Goal: Task Accomplishment & Management: Manage account settings

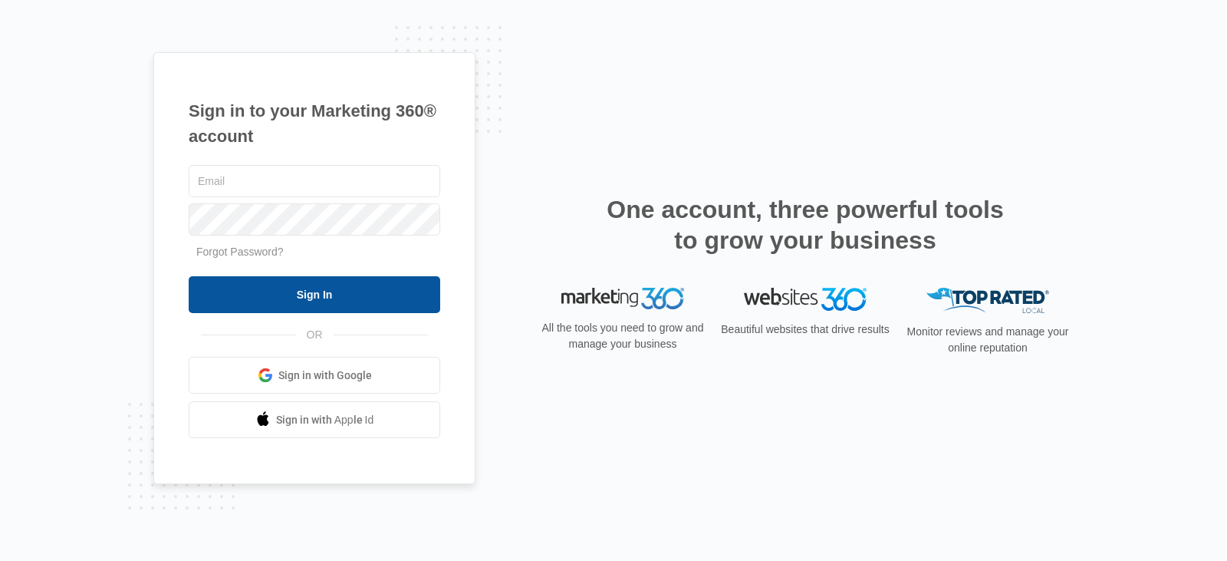
type input "[EMAIL_ADDRESS][DOMAIN_NAME]"
click at [354, 295] on input "Sign In" at bounding box center [315, 294] width 252 height 37
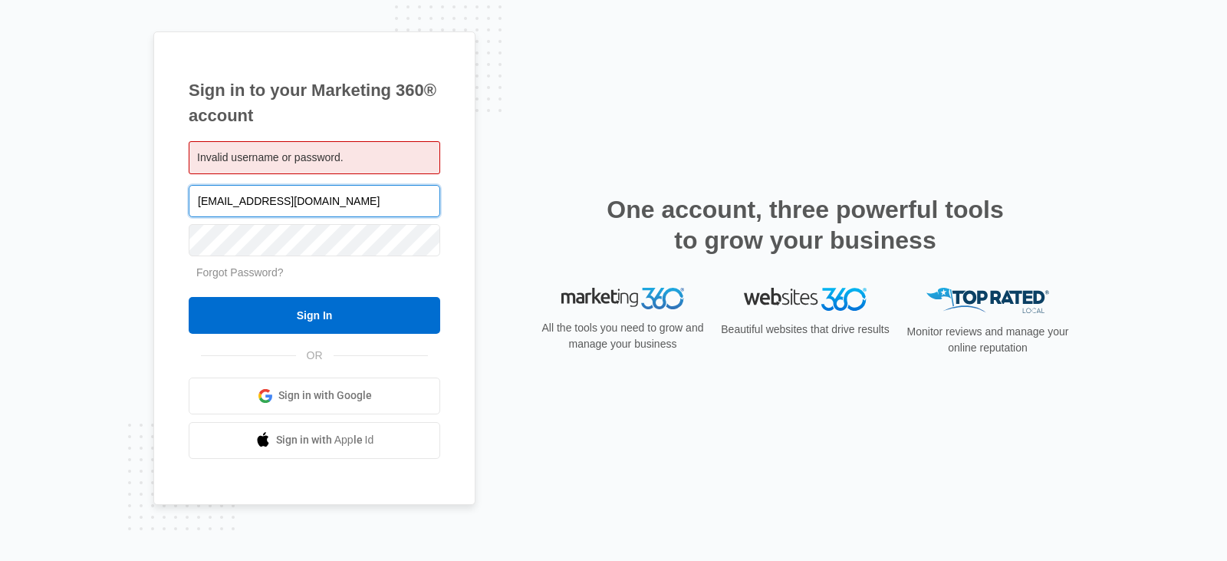
click at [371, 189] on input "[EMAIL_ADDRESS][DOMAIN_NAME]" at bounding box center [315, 201] width 252 height 32
click at [380, 153] on div "Invalid username or password." at bounding box center [315, 157] width 252 height 33
click at [349, 213] on input "[EMAIL_ADDRESS][DOMAIN_NAME]" at bounding box center [315, 201] width 252 height 32
type input "a"
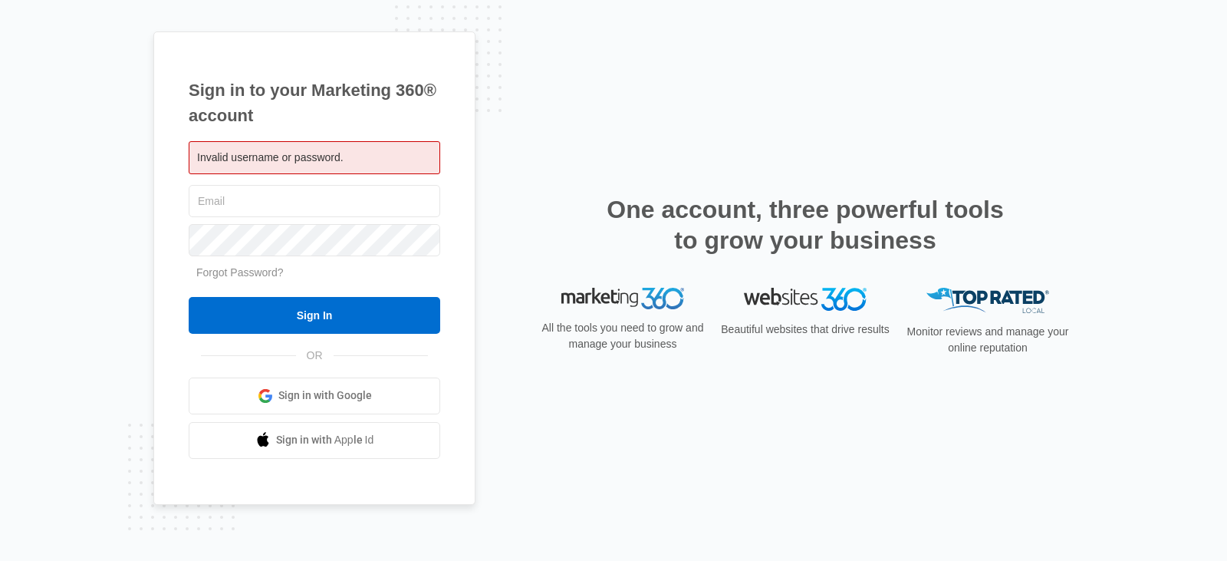
click at [114, 200] on div "Sign in to your Marketing 360® account Invalid username or password." at bounding box center [613, 280] width 1227 height 561
click at [224, 167] on div "Invalid username or password." at bounding box center [315, 157] width 252 height 33
click at [287, 142] on div "Invalid username or password." at bounding box center [315, 157] width 252 height 33
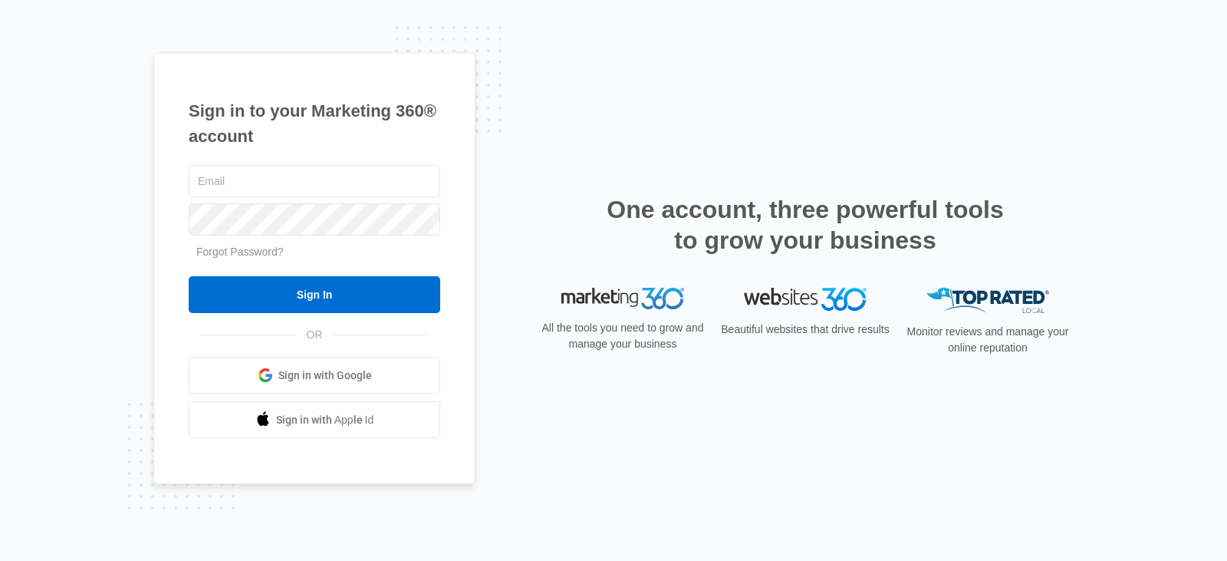
type input "[EMAIL_ADDRESS][DOMAIN_NAME]"
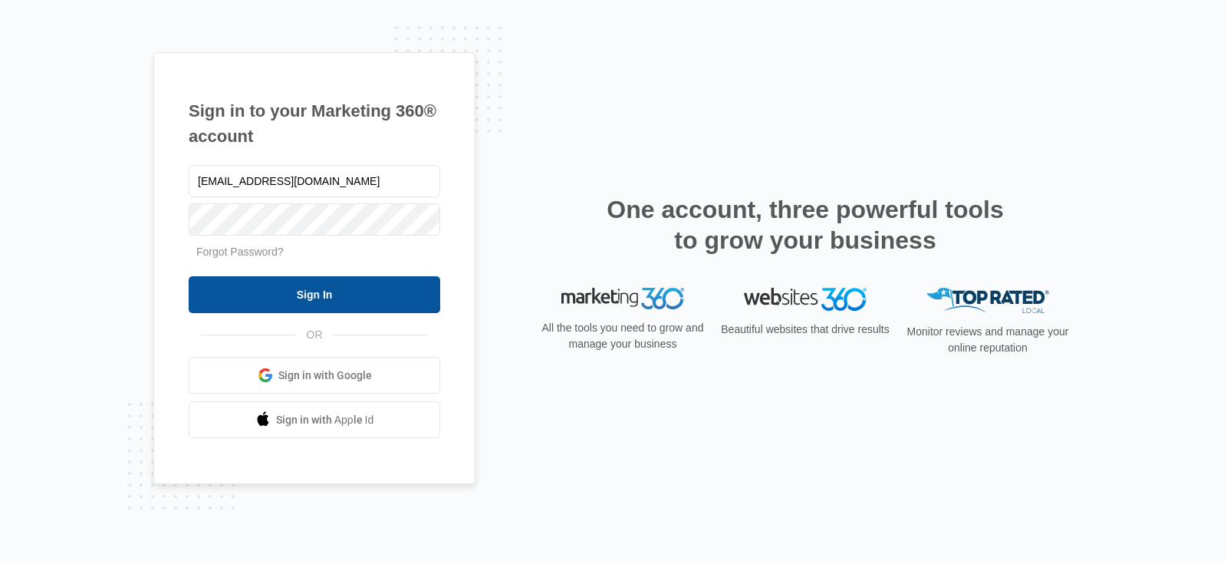
click at [318, 293] on input "Sign In" at bounding box center [315, 294] width 252 height 37
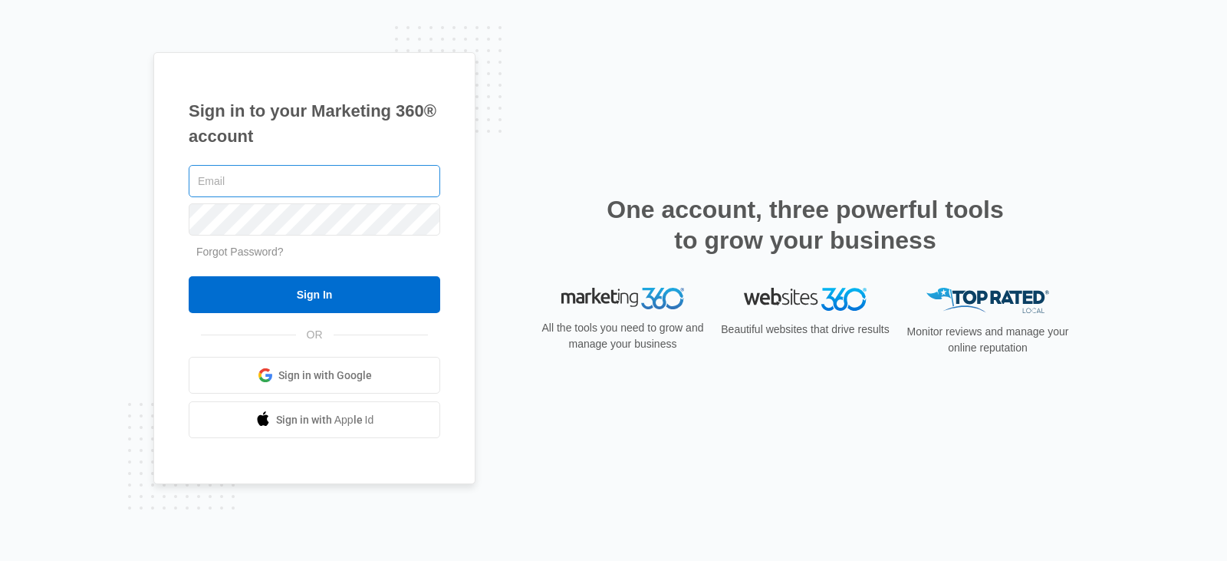
type input "[EMAIL_ADDRESS][DOMAIN_NAME]"
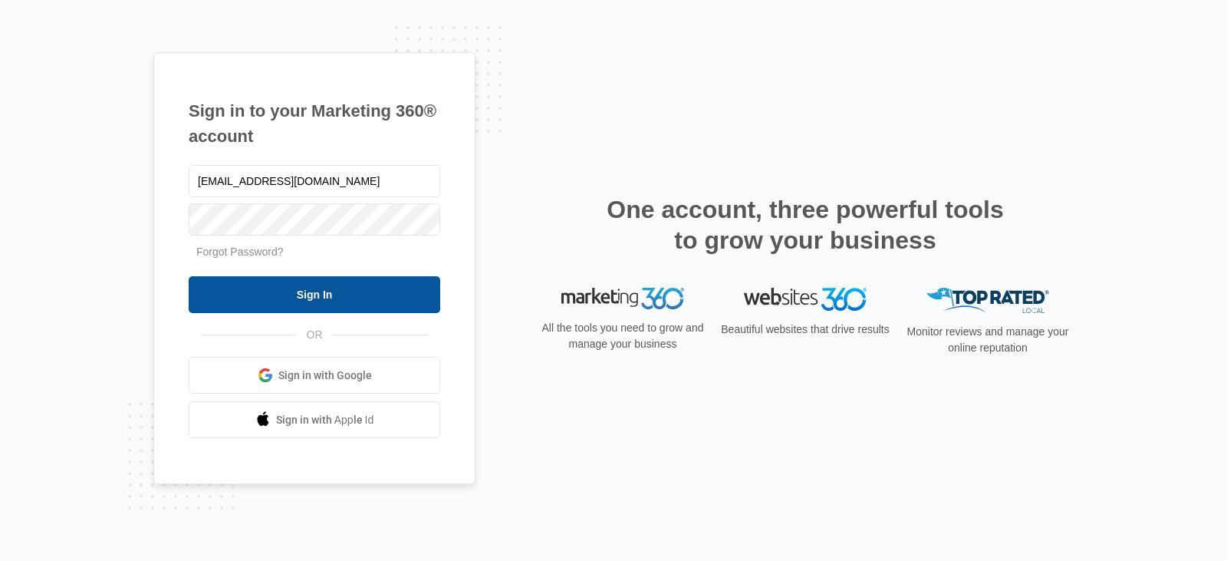
click at [307, 289] on input "Sign In" at bounding box center [315, 294] width 252 height 37
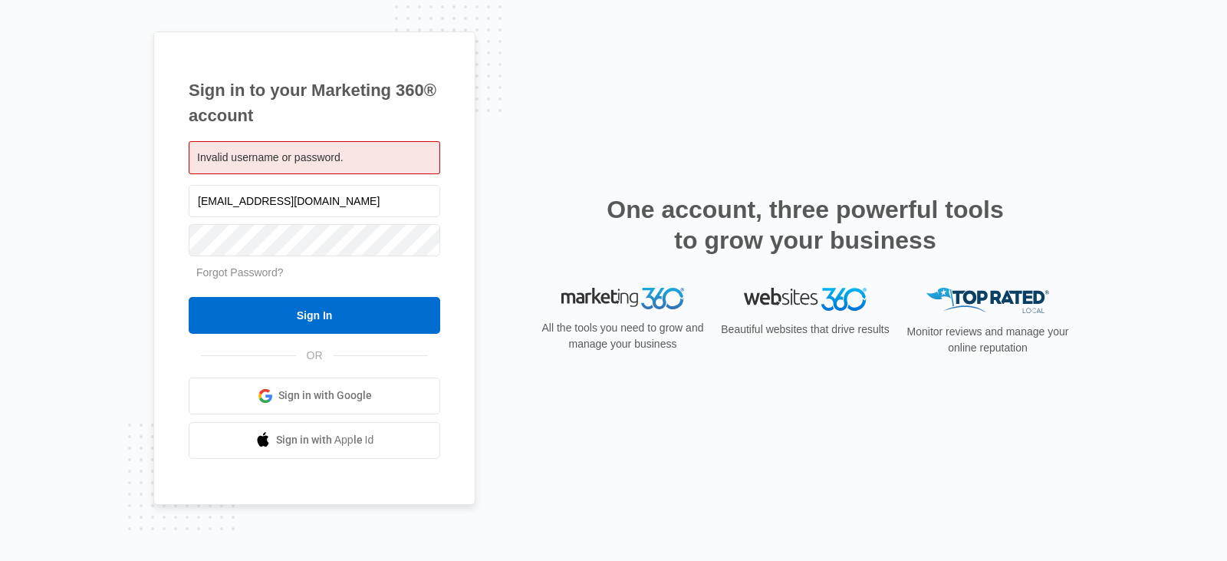
click at [709, 95] on div "Sign in to your Marketing 360® account Invalid username or password. augusta.ti…" at bounding box center [613, 280] width 921 height 498
click at [78, 125] on div "Sign in to your Marketing 360® account Invalid username or password. augusta.ti…" at bounding box center [613, 280] width 1227 height 561
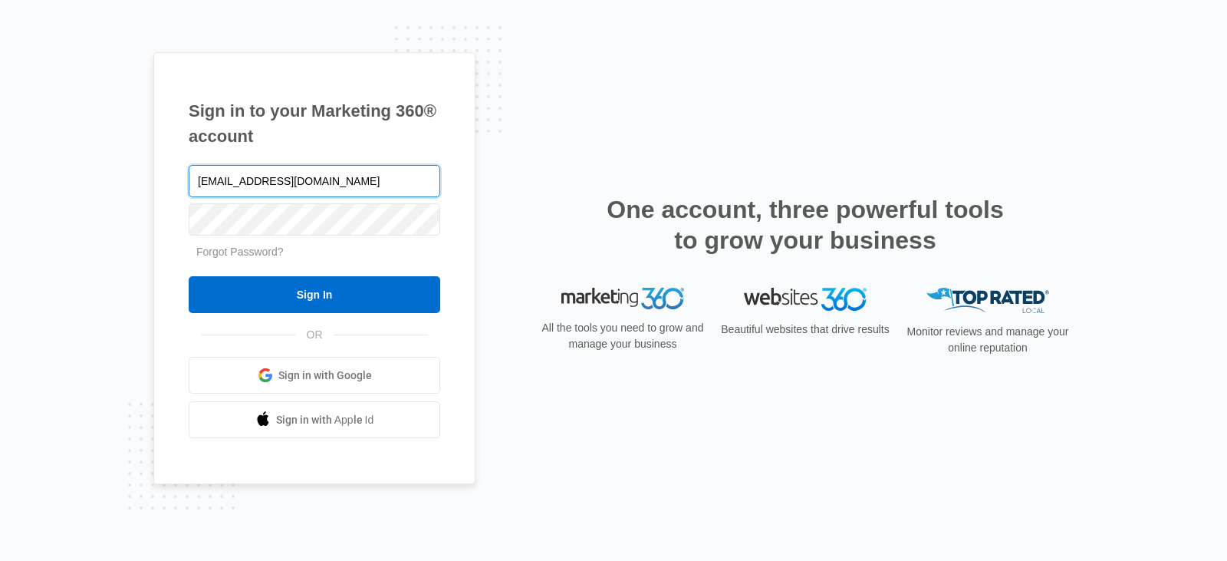
type input "[EMAIL_ADDRESS][DOMAIN_NAME]"
click at [168, 285] on div "Sign in to your Marketing 360® account augusta.tinakreger@gmail.com Forgot Pass…" at bounding box center [314, 268] width 322 height 433
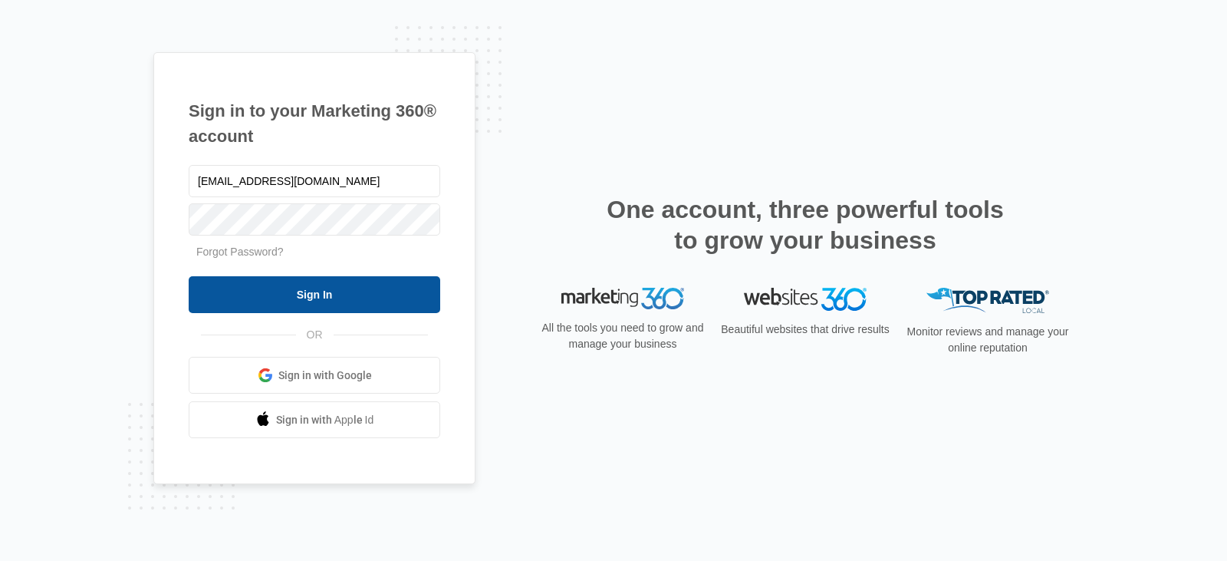
click at [243, 295] on input "Sign In" at bounding box center [315, 294] width 252 height 37
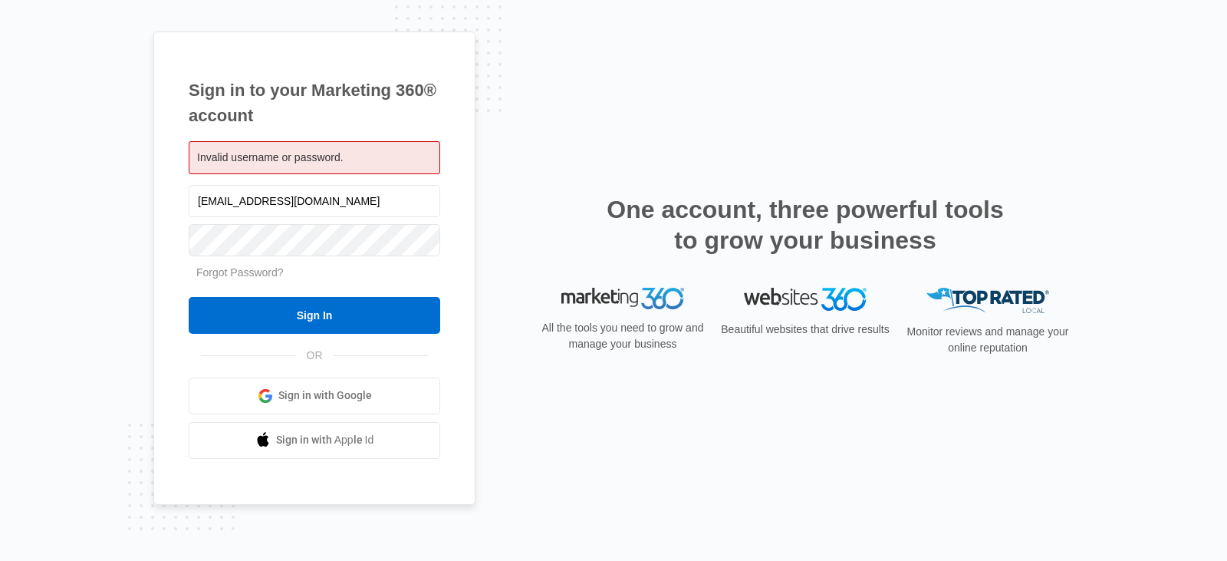
type input "[EMAIL_ADDRESS][DOMAIN_NAME]"
click at [743, 134] on div "Sign in to your Marketing 360® account Invalid username or password. [EMAIL_ADD…" at bounding box center [613, 280] width 921 height 498
click at [113, 177] on div "Sign in to your Marketing 360® account Invalid username or password. [EMAIL_ADD…" at bounding box center [613, 280] width 1227 height 561
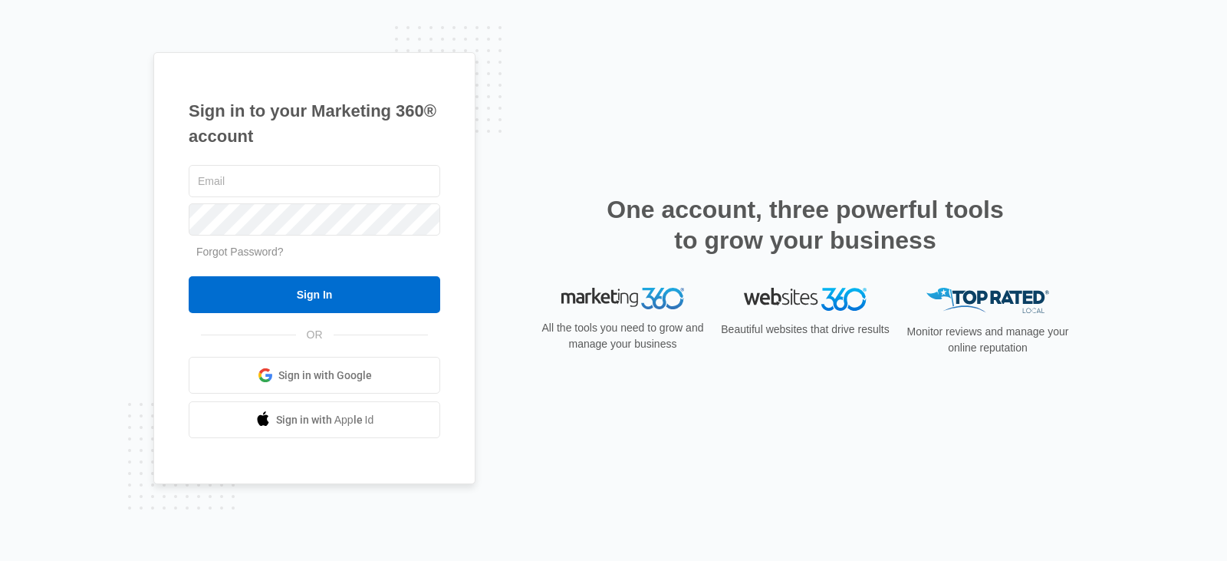
type input "[EMAIL_ADDRESS][DOMAIN_NAME]"
click at [317, 381] on span "Sign in with Google" at bounding box center [325, 375] width 94 height 16
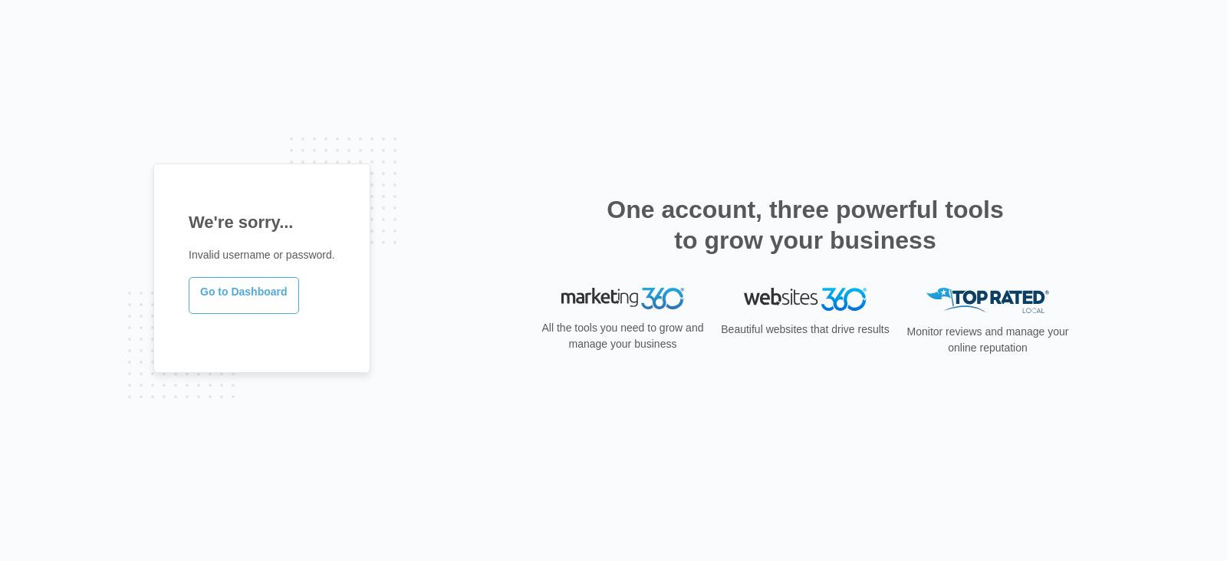
click at [243, 285] on link "Go to Dashboard" at bounding box center [244, 295] width 110 height 37
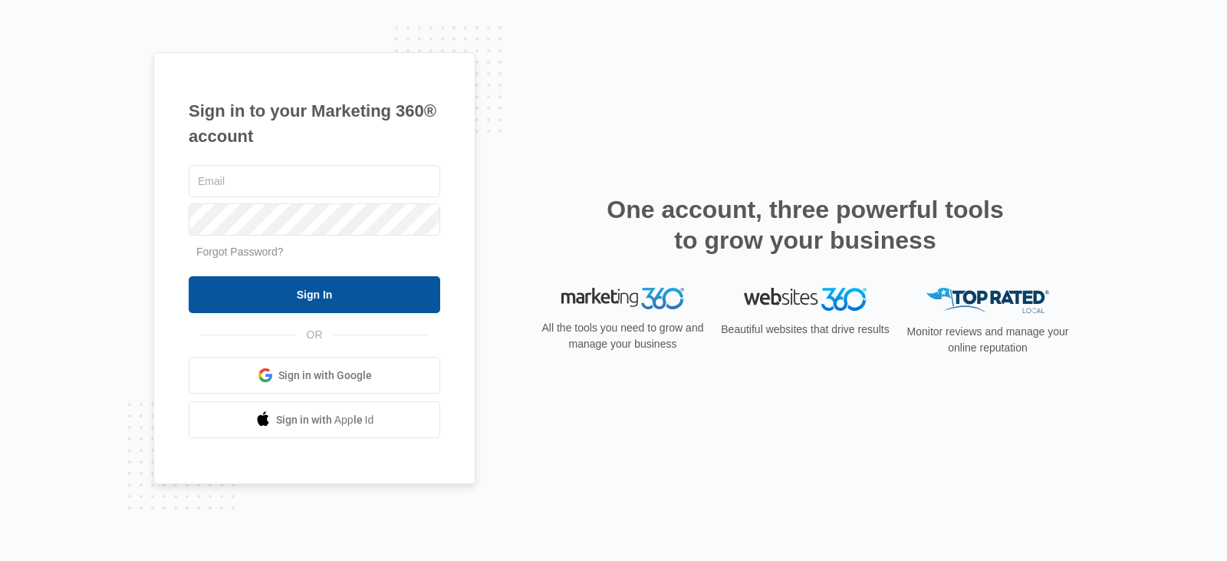
type input "[EMAIL_ADDRESS][DOMAIN_NAME]"
click at [260, 288] on input "Sign In" at bounding box center [315, 294] width 252 height 37
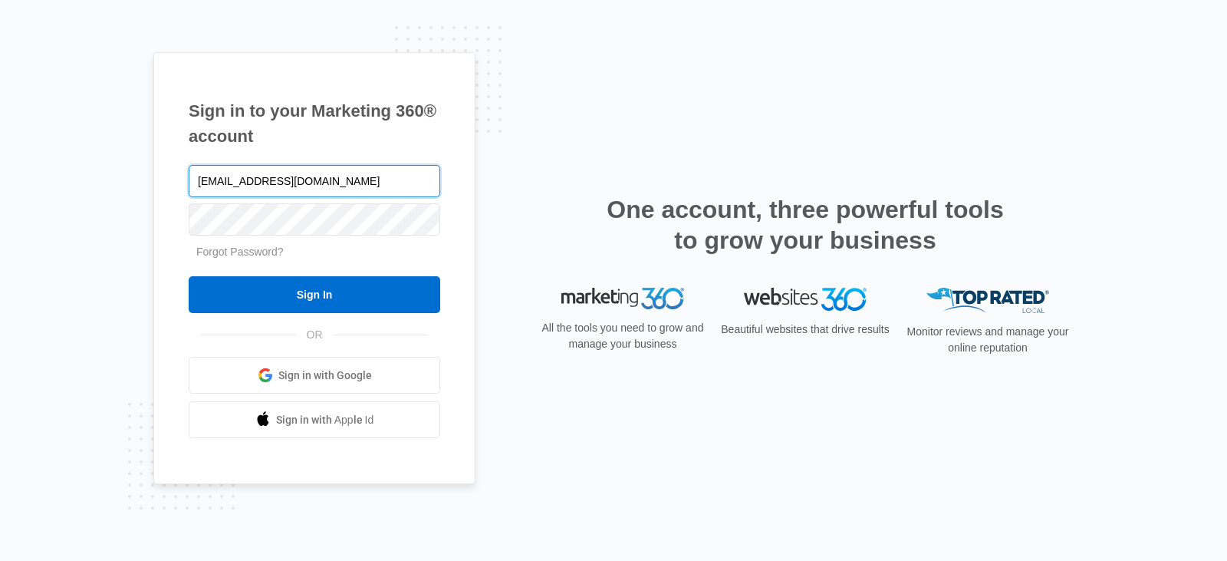
click at [189, 239] on div at bounding box center [189, 239] width 0 height 0
click at [362, 189] on input "[EMAIL_ADDRESS][DOMAIN_NAME]" at bounding box center [315, 181] width 252 height 32
type input "augusta.tinakreger@gmail.com"
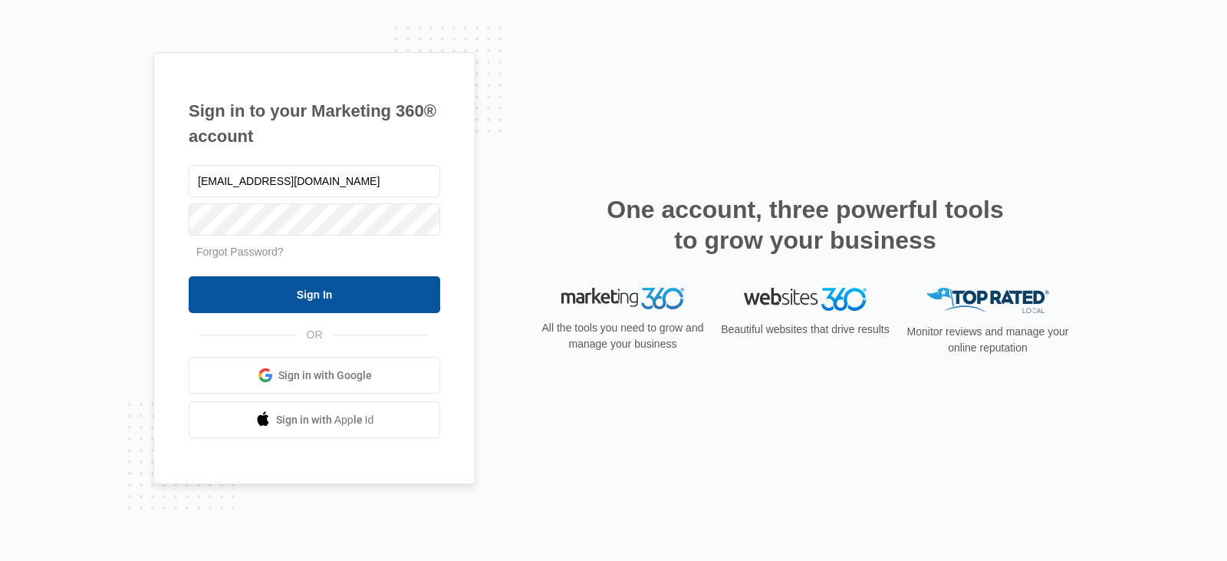
click at [351, 293] on input "Sign In" at bounding box center [315, 294] width 252 height 37
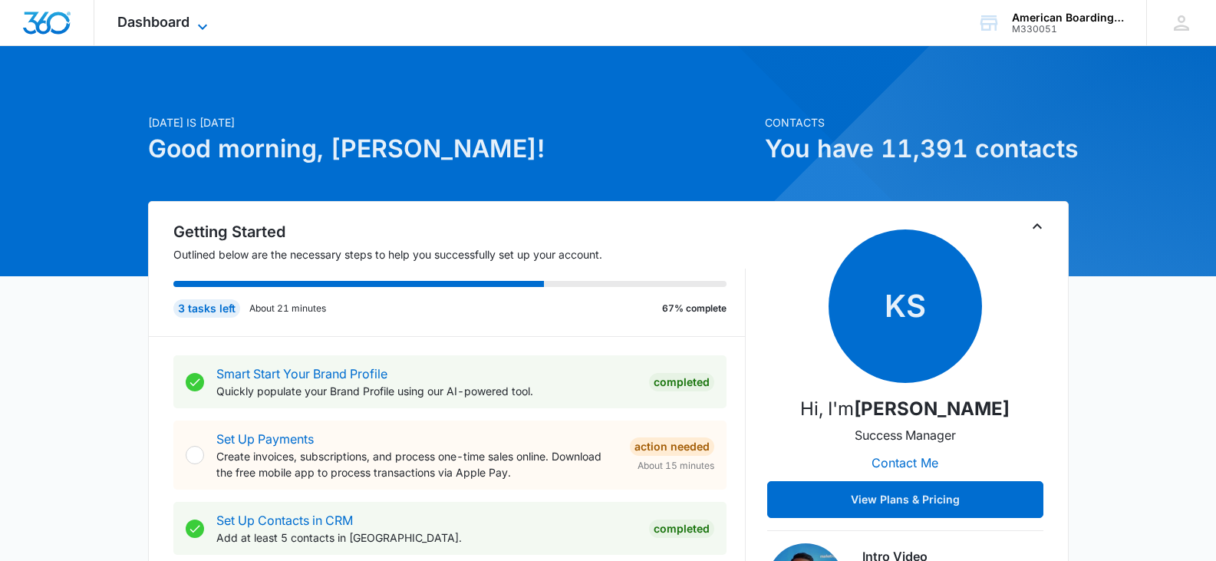
click at [193, 13] on div "Dashboard Apps Reputation Forms CRM Email Social Payments POS Content Ads Intel…" at bounding box center [164, 22] width 140 height 45
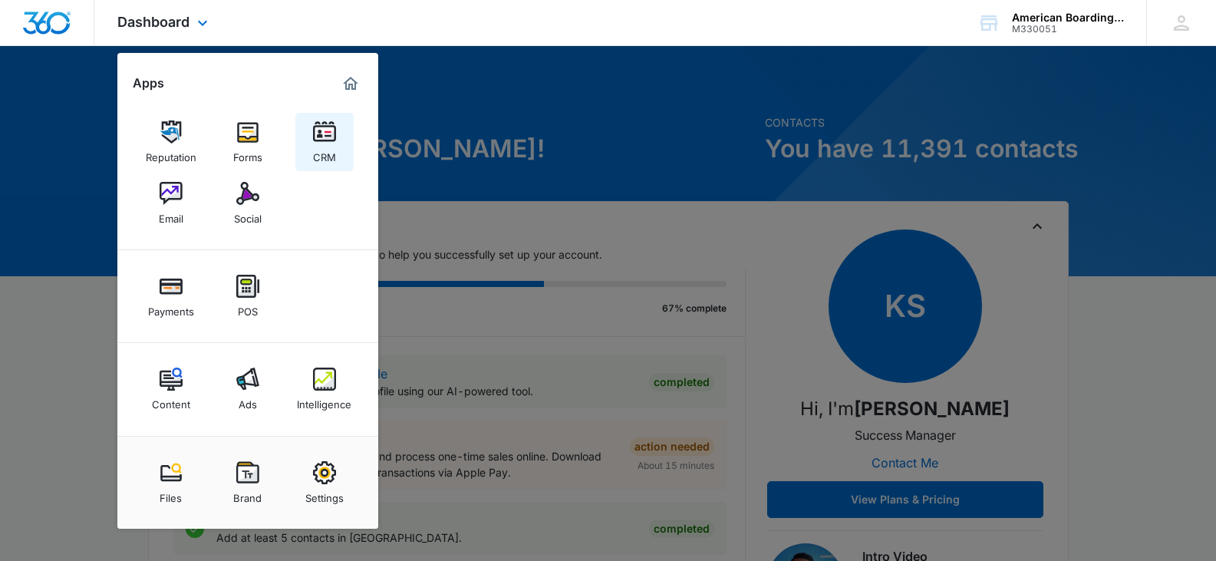
click at [331, 142] on img at bounding box center [324, 131] width 23 height 23
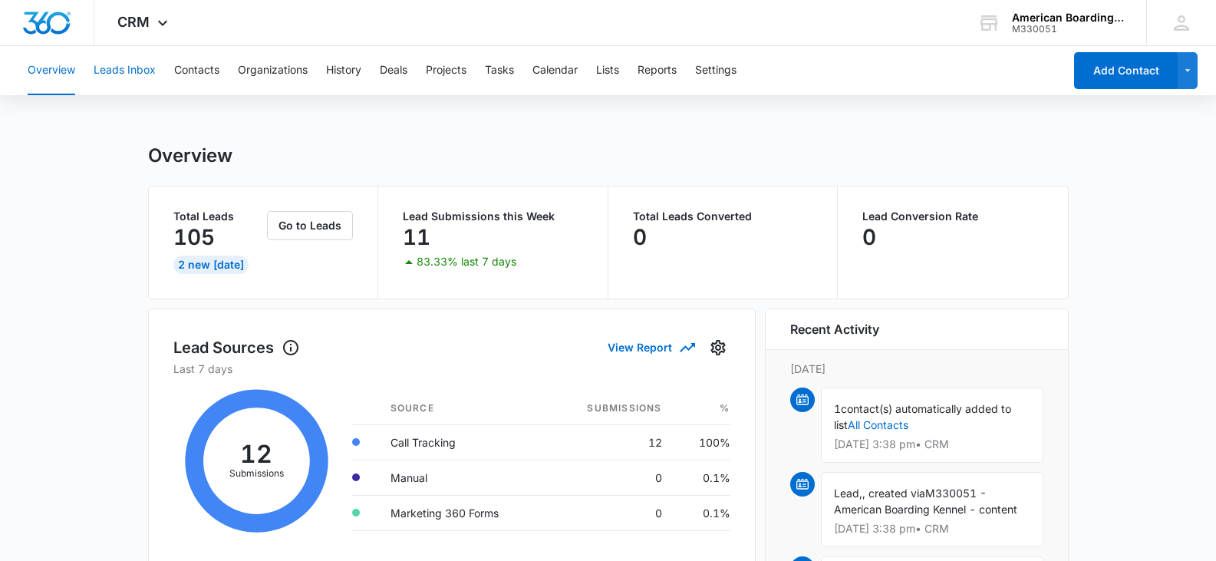
click at [131, 74] on button "Leads Inbox" at bounding box center [125, 70] width 62 height 49
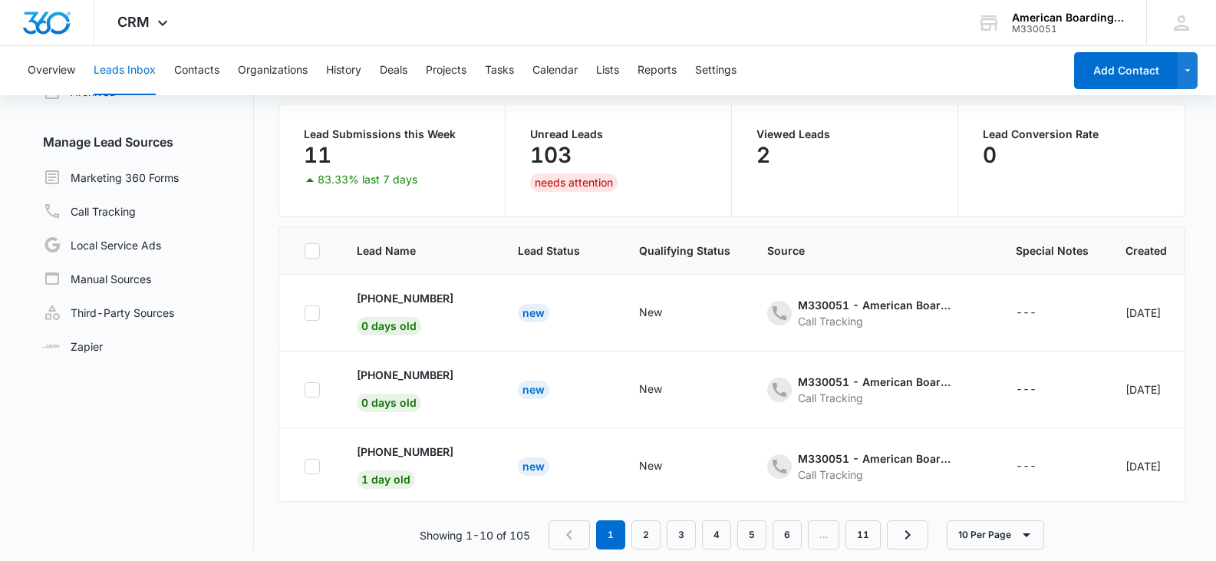
scroll to position [121, 0]
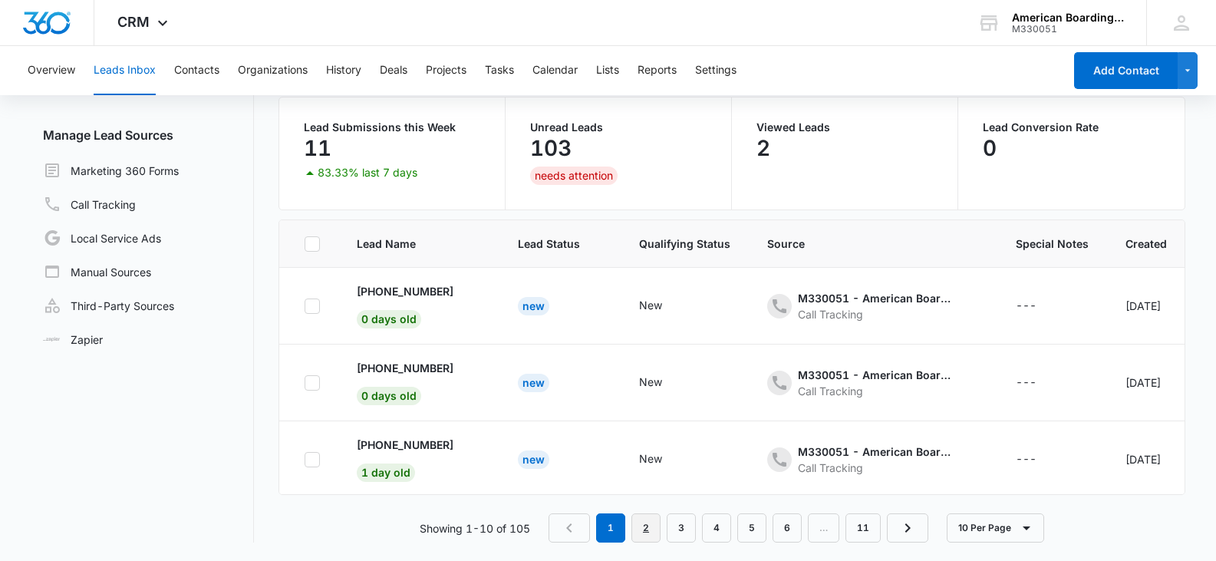
click at [647, 522] on link "2" at bounding box center [645, 527] width 29 height 29
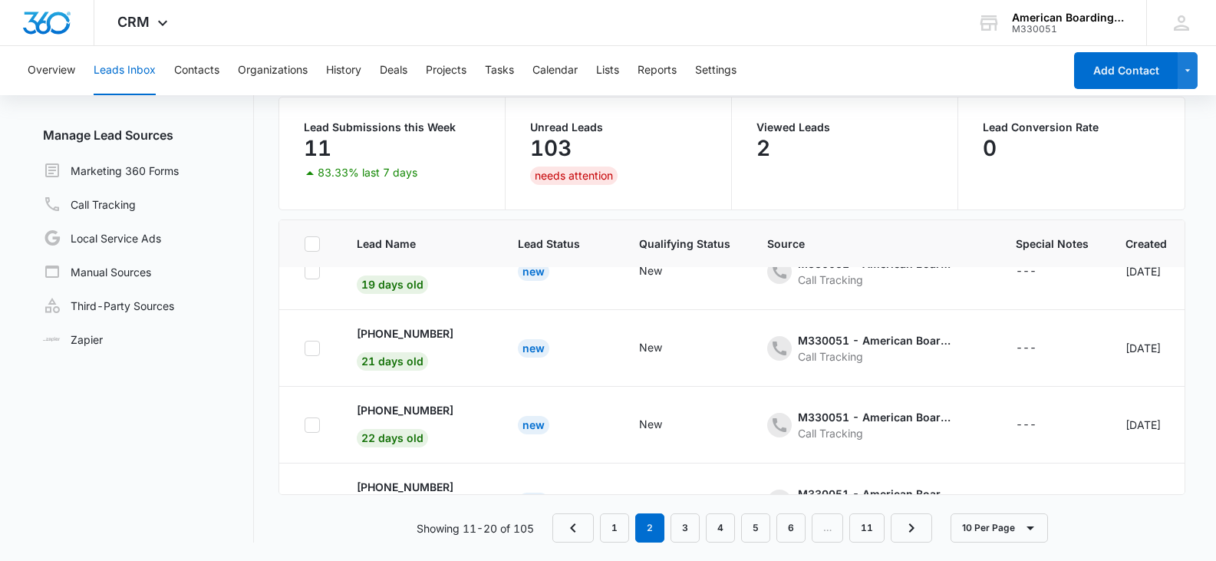
scroll to position [186, 0]
click at [619, 531] on link "1" at bounding box center [614, 527] width 29 height 29
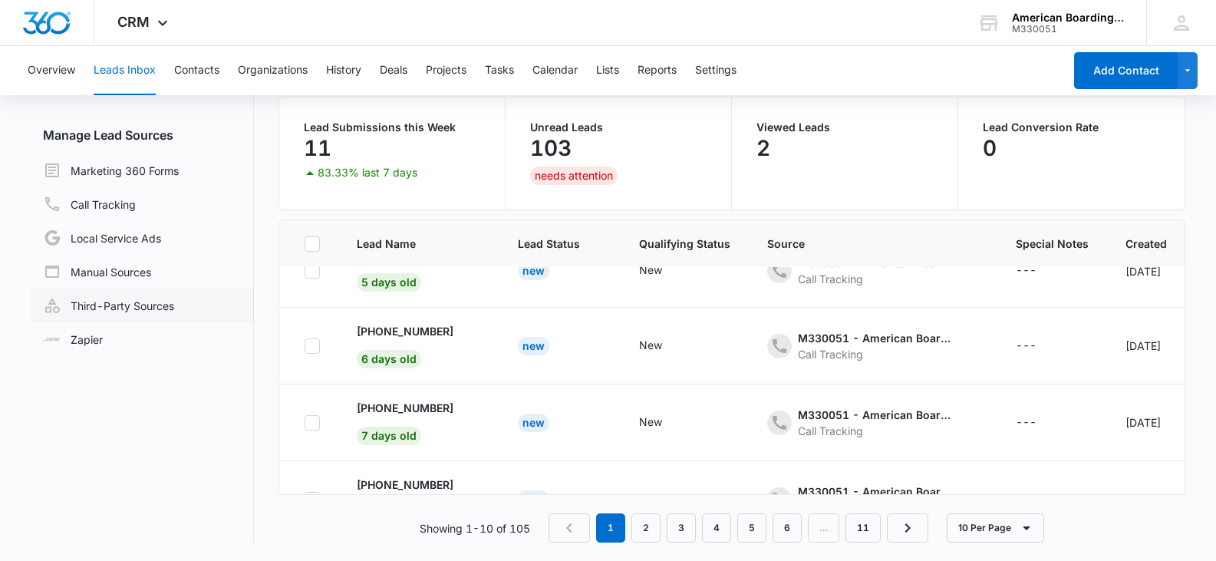
click at [174, 296] on link "Third-Party Sources" at bounding box center [108, 305] width 131 height 18
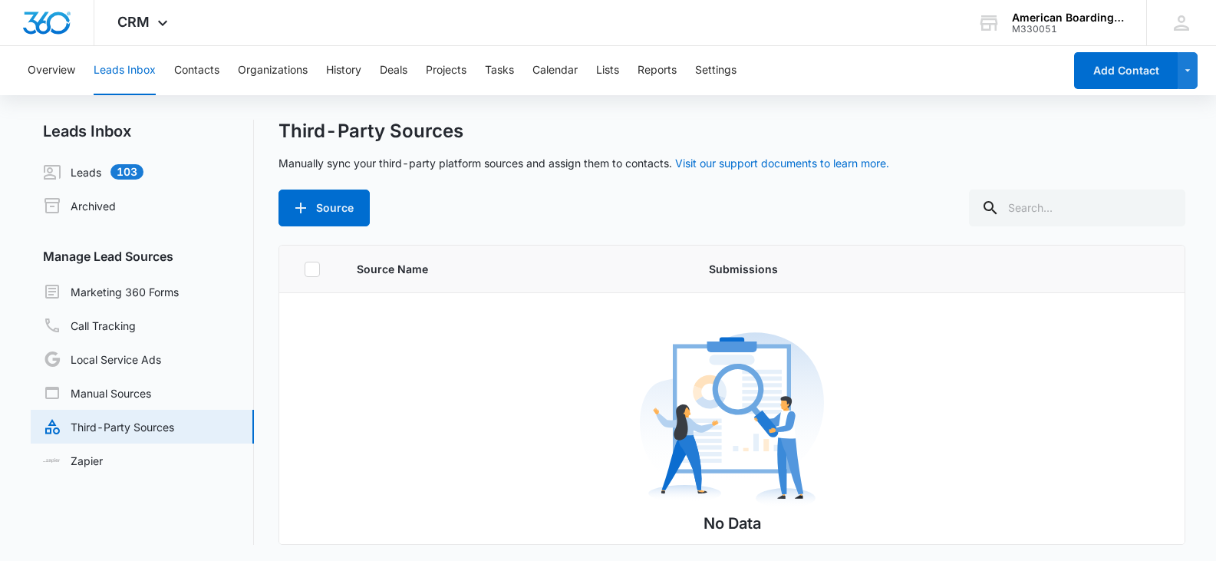
click at [266, 140] on div "Leads Inbox Leads 103 Archived Manage Lead Sources Marketing 360 Forms Call Tra…" at bounding box center [608, 332] width 1155 height 425
click at [830, 77] on div "Overview Leads Inbox Contacts Organizations History Deals Projects Tasks Calend…" at bounding box center [540, 70] width 1045 height 49
drag, startPoint x: 430, startPoint y: 41, endPoint x: 389, endPoint y: 29, distance: 43.2
click at [389, 29] on div "CRM Apps Reputation Forms CRM Email Social Payments POS Content Ads Intelligenc…" at bounding box center [608, 23] width 1216 height 46
click at [377, 31] on div "CRM Apps Reputation Forms CRM Email Social Payments POS Content Ads Intelligenc…" at bounding box center [608, 23] width 1216 height 46
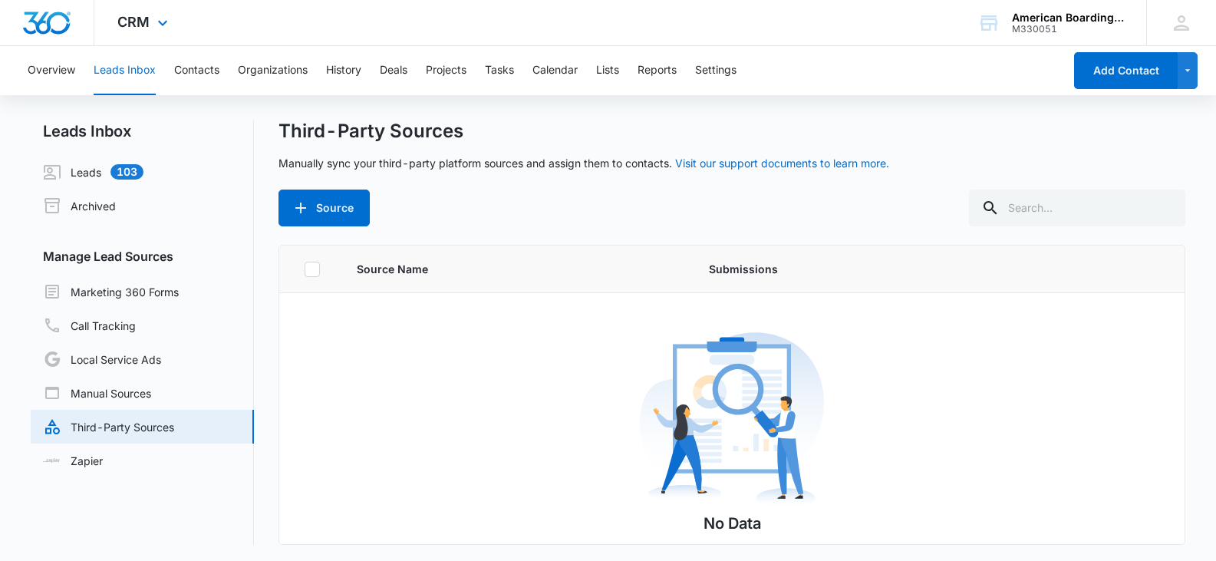
click at [440, 28] on div "CRM Apps Reputation Forms CRM Email Social Payments POS Content Ads Intelligenc…" at bounding box center [608, 23] width 1216 height 46
click at [140, 88] on button "Leads Inbox" at bounding box center [125, 70] width 62 height 49
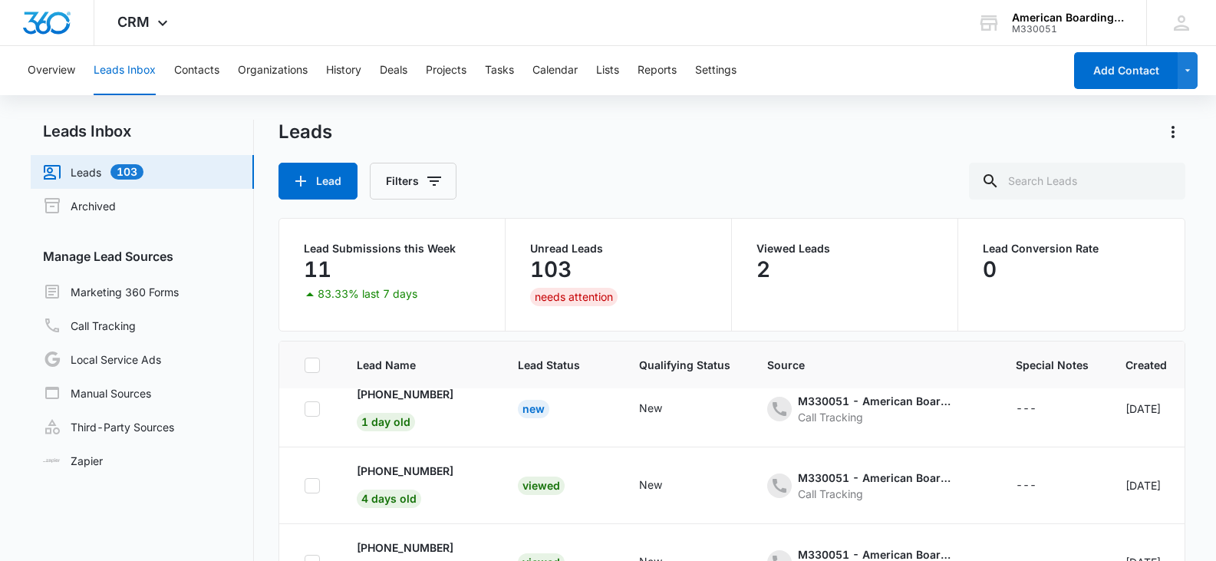
scroll to position [156, 0]
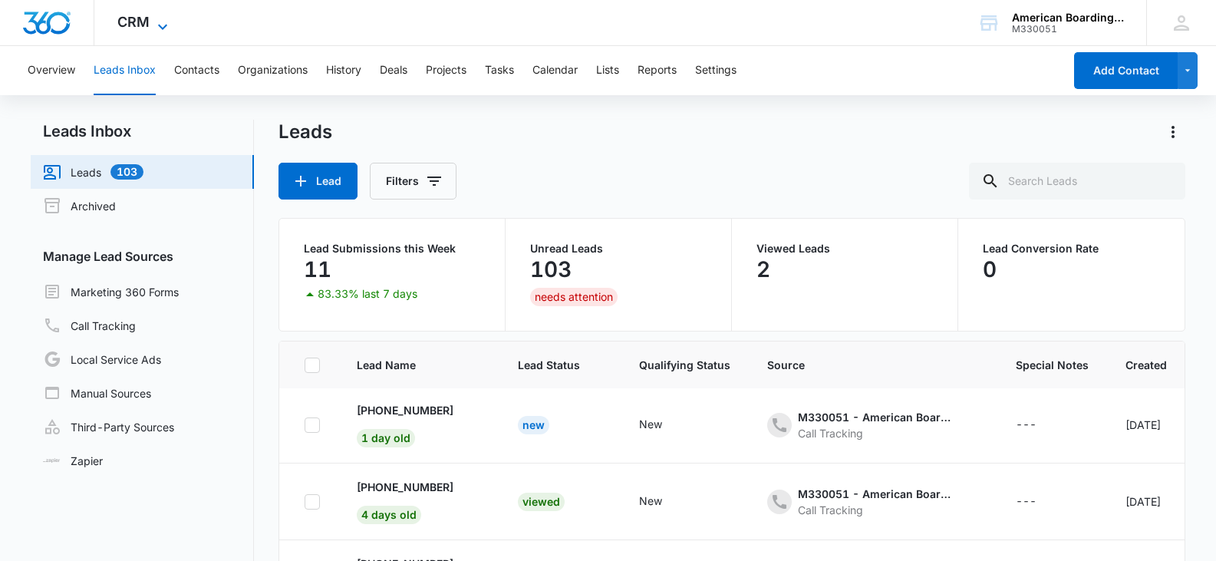
click at [157, 24] on icon at bounding box center [162, 27] width 18 height 18
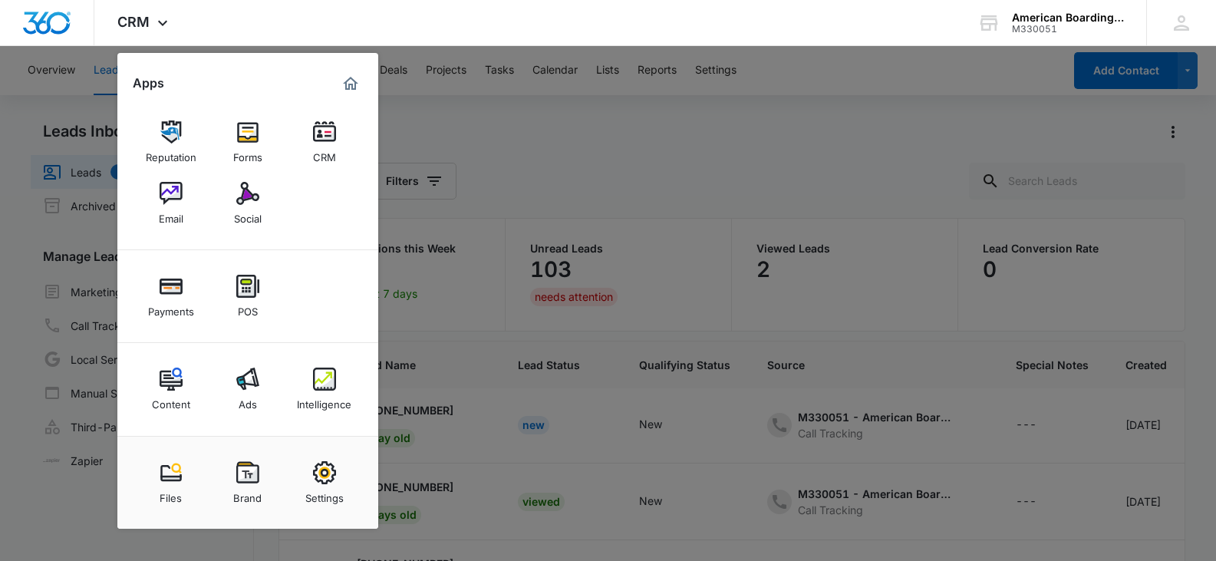
click at [455, 148] on div at bounding box center [608, 280] width 1216 height 561
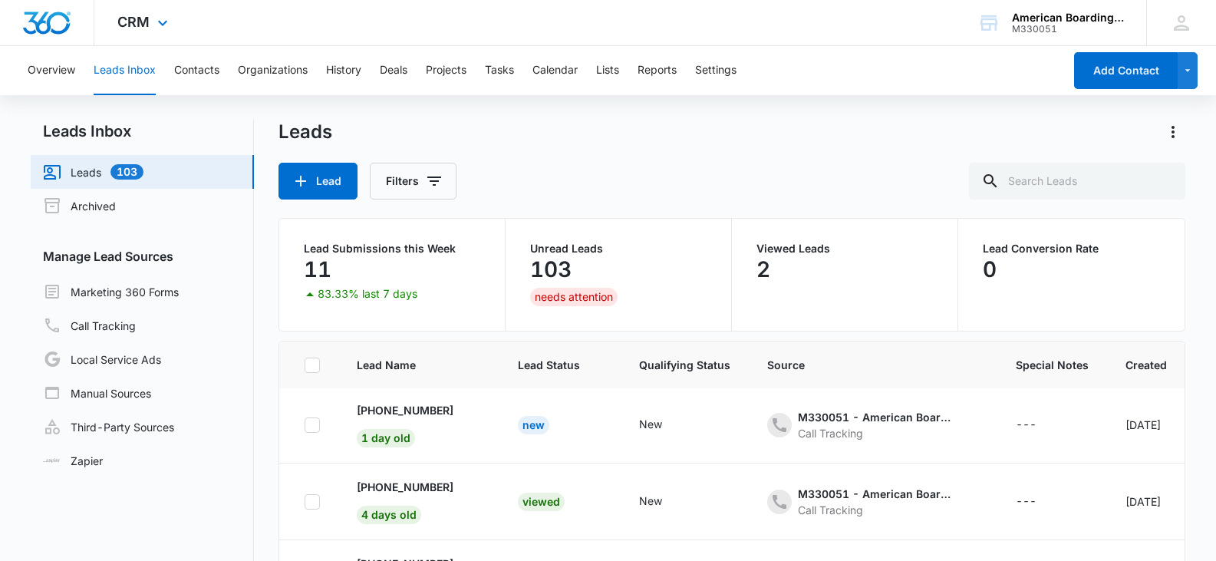
click at [151, 25] on div "CRM Apps Reputation Forms CRM Email Social Payments POS Content Ads Intelligenc…" at bounding box center [144, 22] width 100 height 45
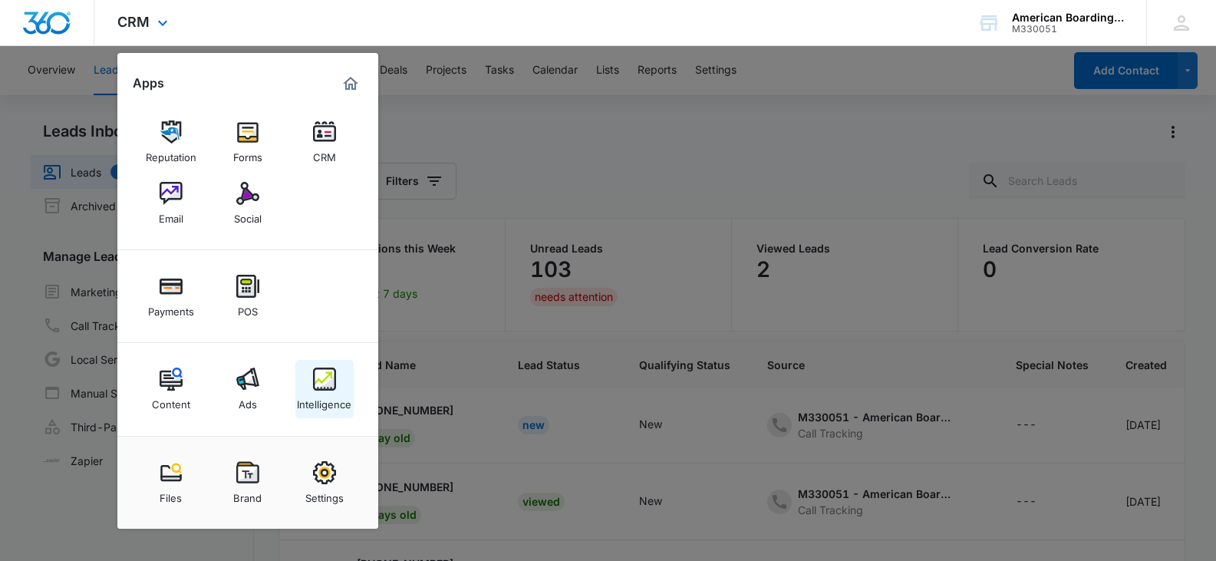
click at [324, 381] on img at bounding box center [324, 378] width 23 height 23
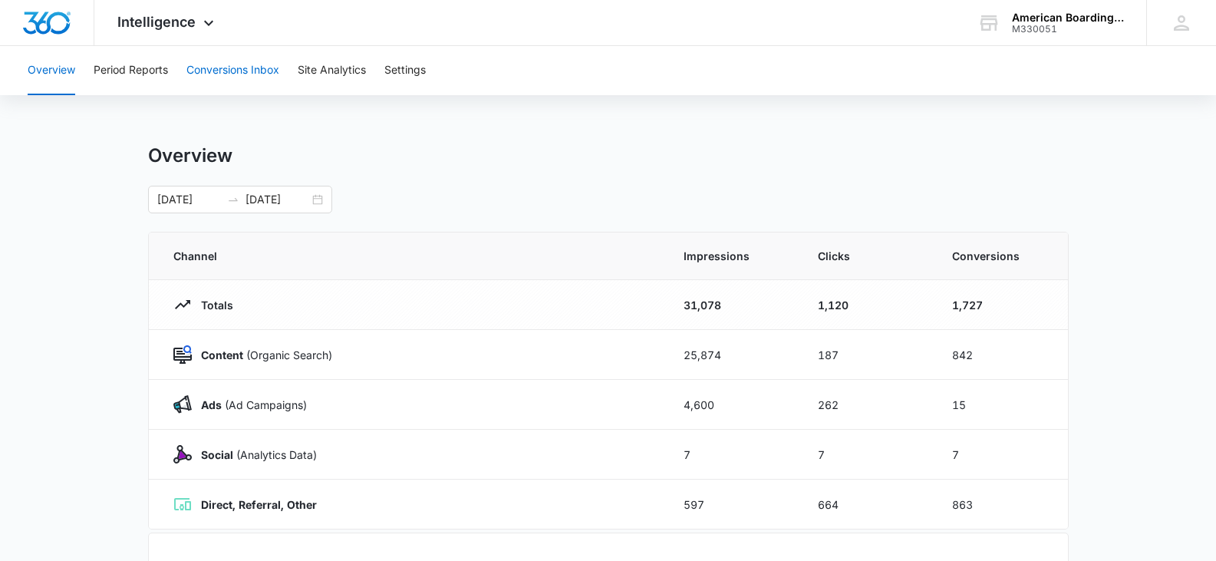
click at [260, 71] on button "Conversions Inbox" at bounding box center [232, 70] width 93 height 49
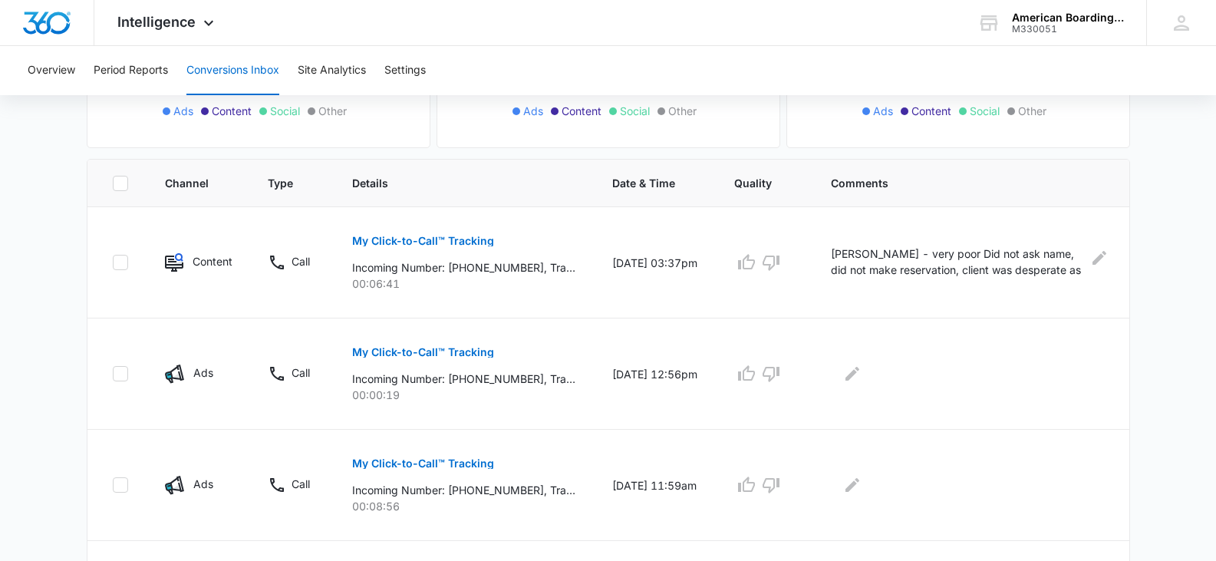
scroll to position [307, 0]
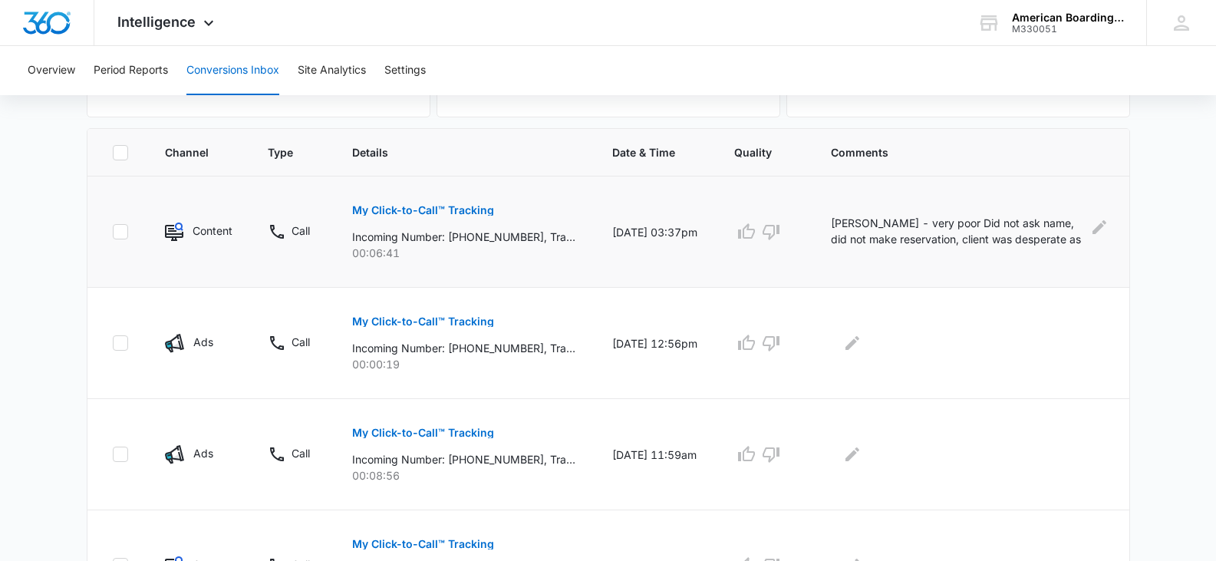
click at [418, 212] on p "My Click-to-Call™ Tracking" at bounding box center [423, 210] width 142 height 11
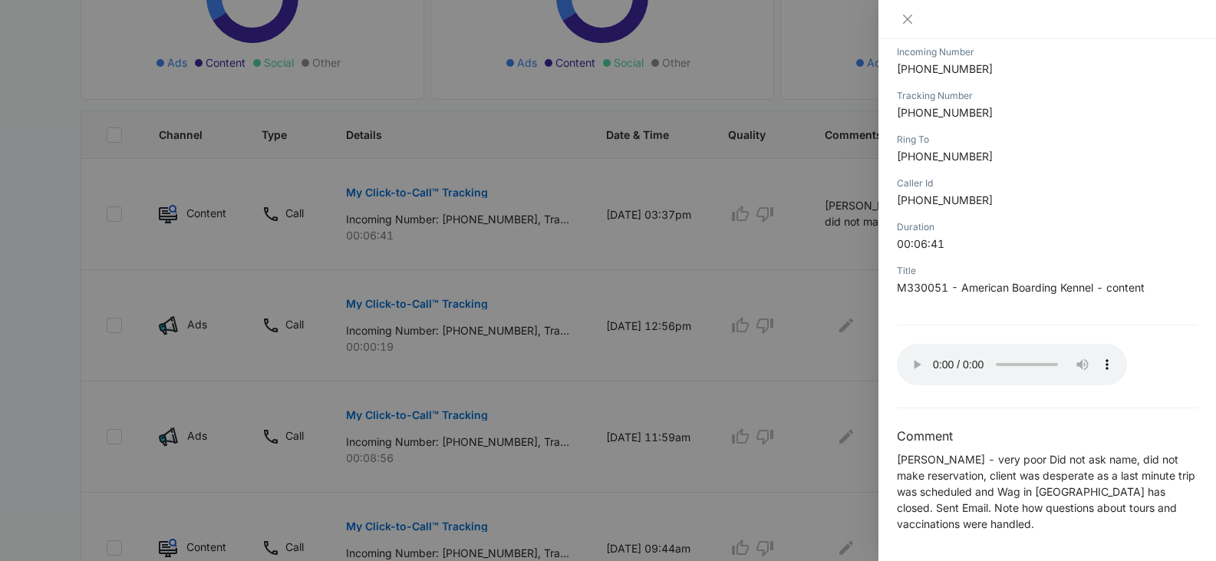
scroll to position [338, 0]
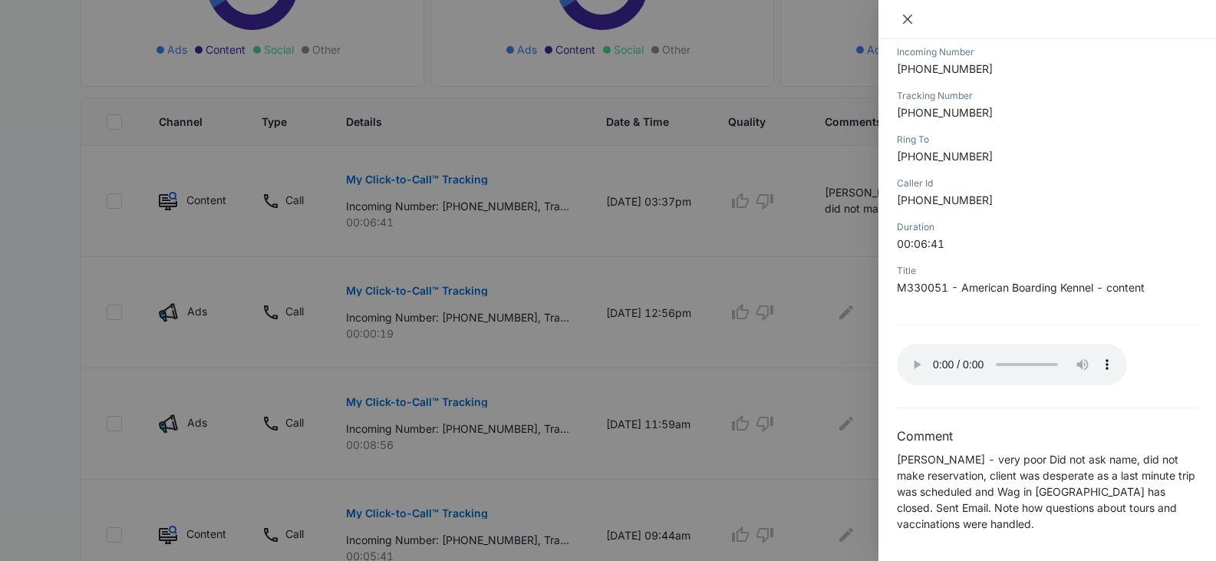
click at [909, 21] on icon "close" at bounding box center [907, 19] width 9 height 9
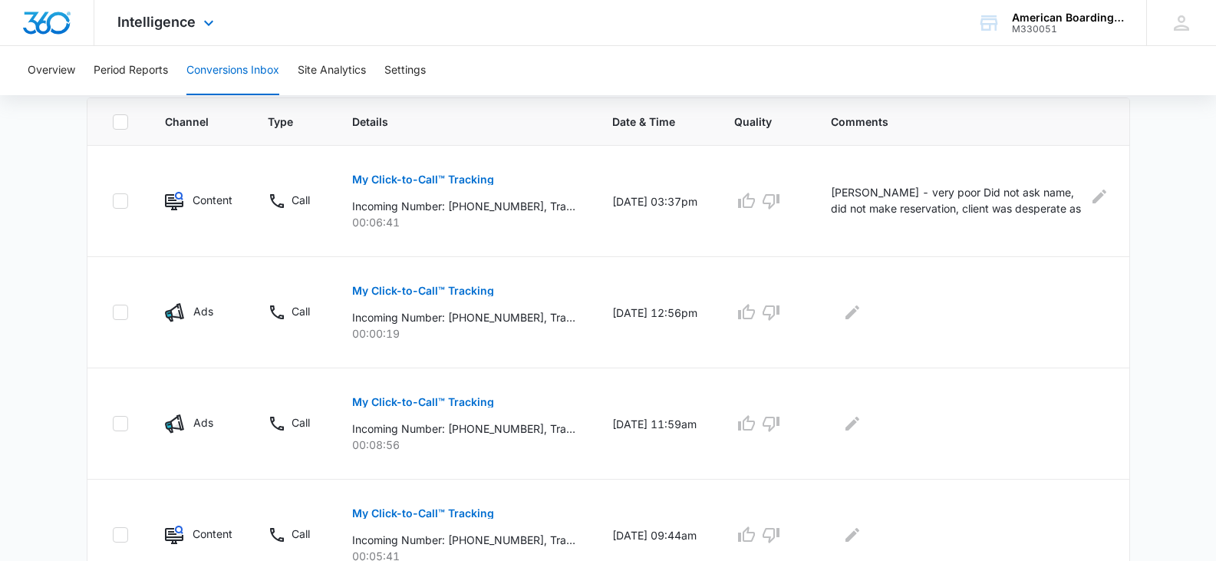
click at [476, 19] on div "Intelligence Apps Reputation Forms CRM Email Social Payments POS Content Ads In…" at bounding box center [608, 23] width 1216 height 46
click at [126, 200] on icon at bounding box center [121, 201] width 14 height 14
click at [113, 201] on input "checkbox" at bounding box center [112, 201] width 1 height 1
click at [126, 200] on icon at bounding box center [121, 201] width 14 height 14
click at [113, 201] on input "checkbox" at bounding box center [112, 201] width 1 height 1
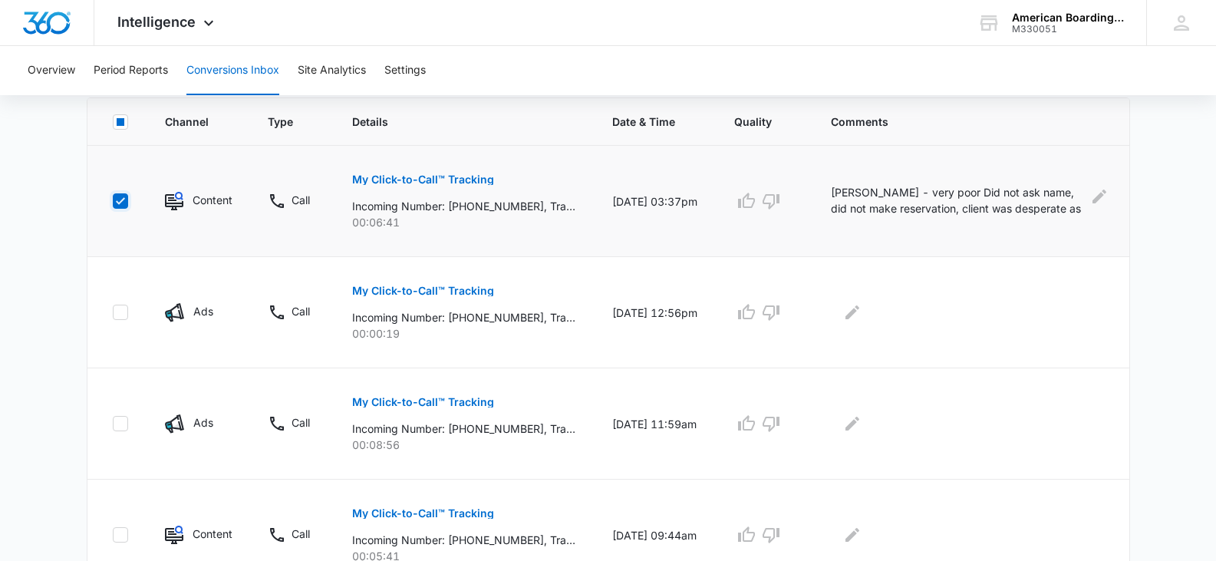
checkbox input "false"
click at [1093, 194] on icon "Edit Comments" at bounding box center [1099, 196] width 18 height 18
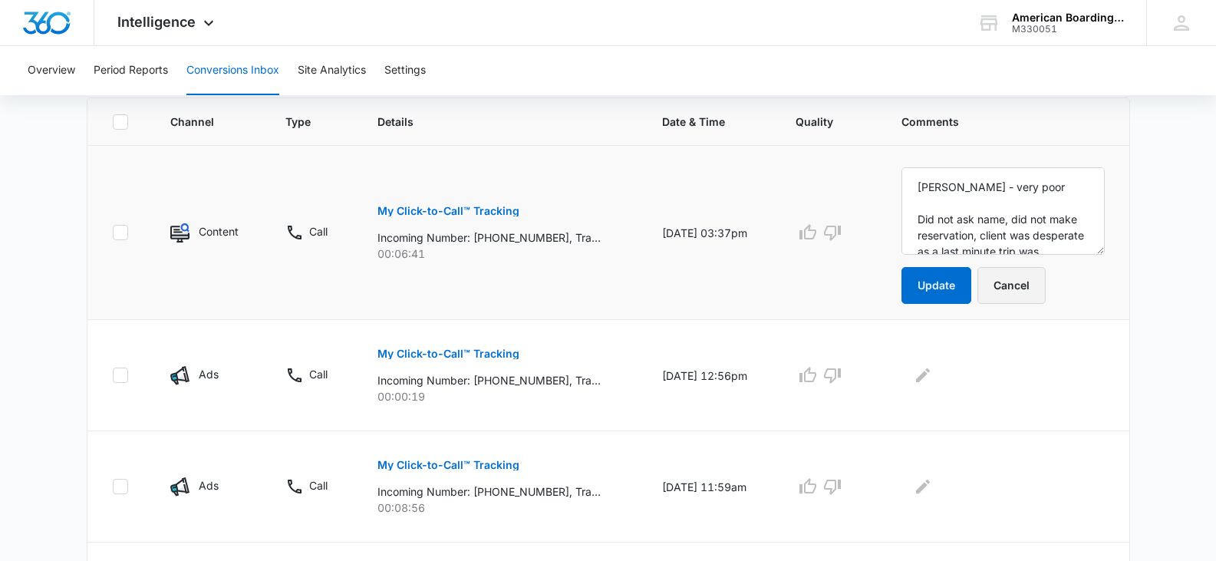
click at [1037, 288] on button "Cancel" at bounding box center [1011, 285] width 68 height 37
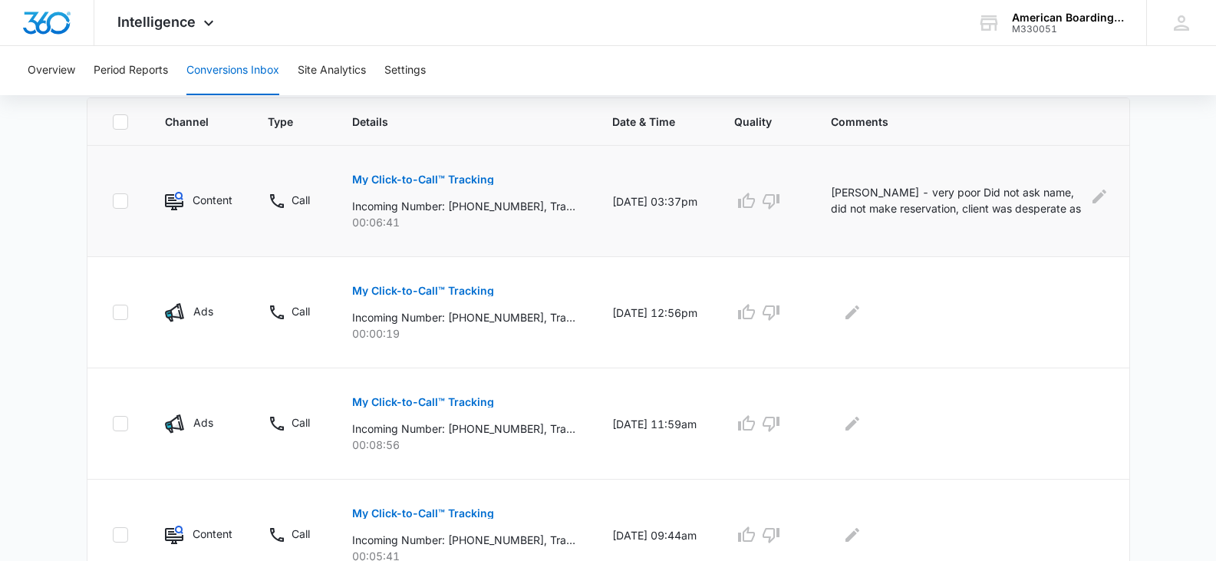
click at [464, 176] on p "My Click-to-Call™ Tracking" at bounding box center [423, 179] width 142 height 11
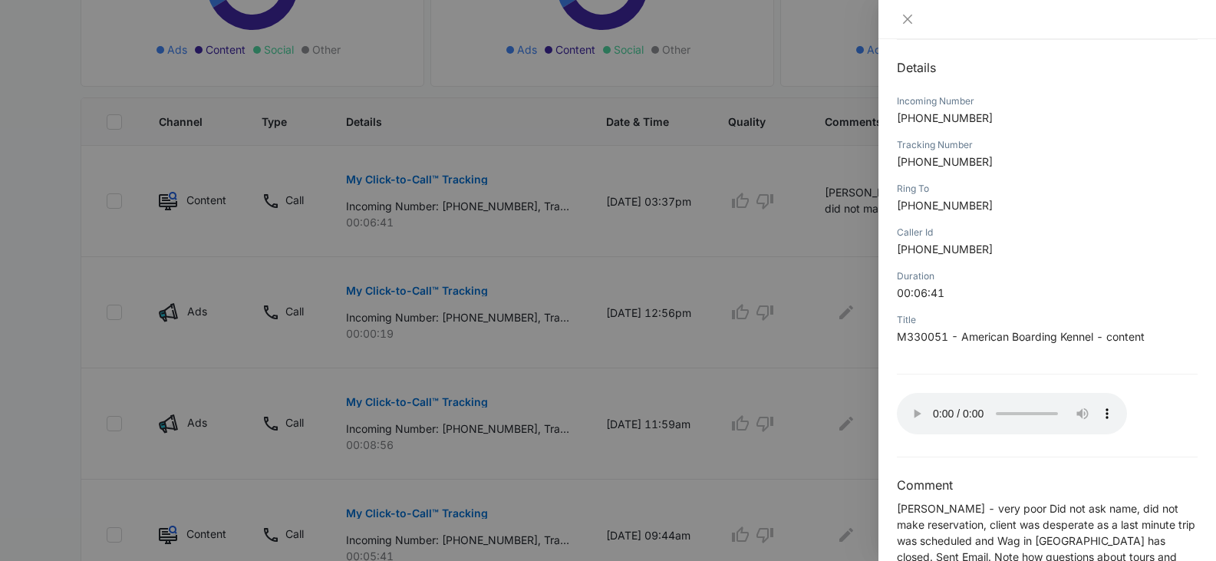
scroll to position [206, 0]
